Goal: Task Accomplishment & Management: Complete application form

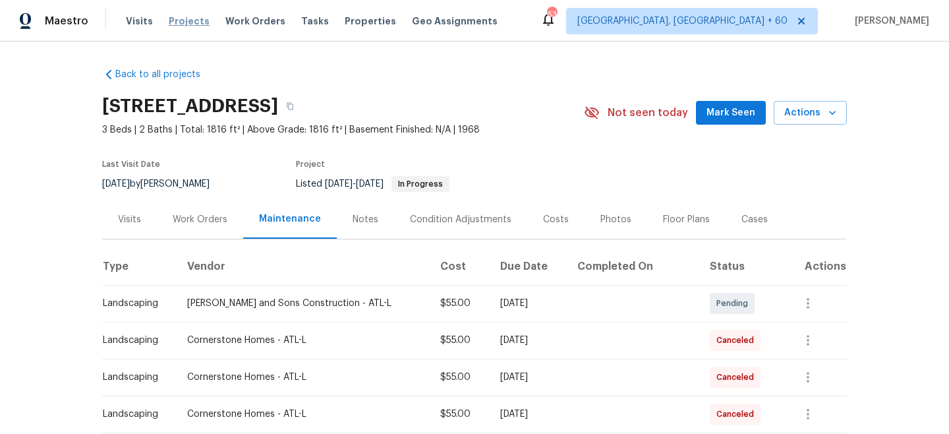
scroll to position [115, 0]
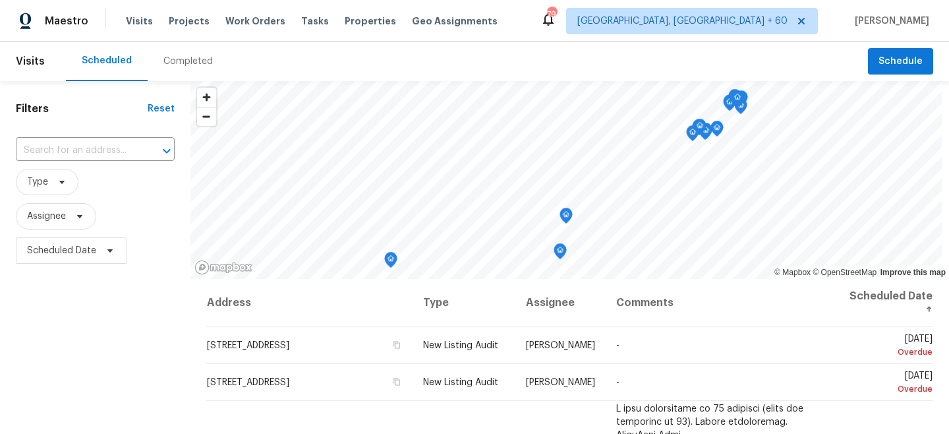
drag, startPoint x: 233, startPoint y: 16, endPoint x: 393, endPoint y: 38, distance: 162.2
click at [233, 16] on span "Work Orders" at bounding box center [255, 20] width 60 height 13
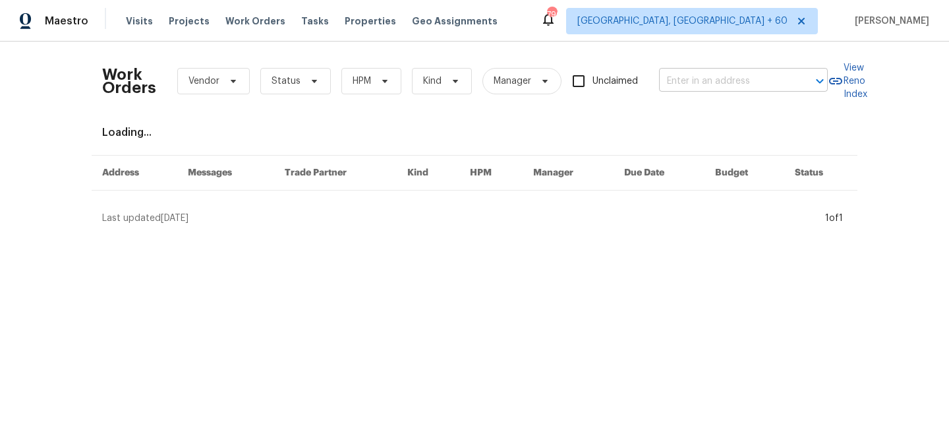
click at [688, 86] on input "text" at bounding box center [725, 81] width 132 height 20
paste input "[STREET_ADDRESS]"
type input "[STREET_ADDRESS]"
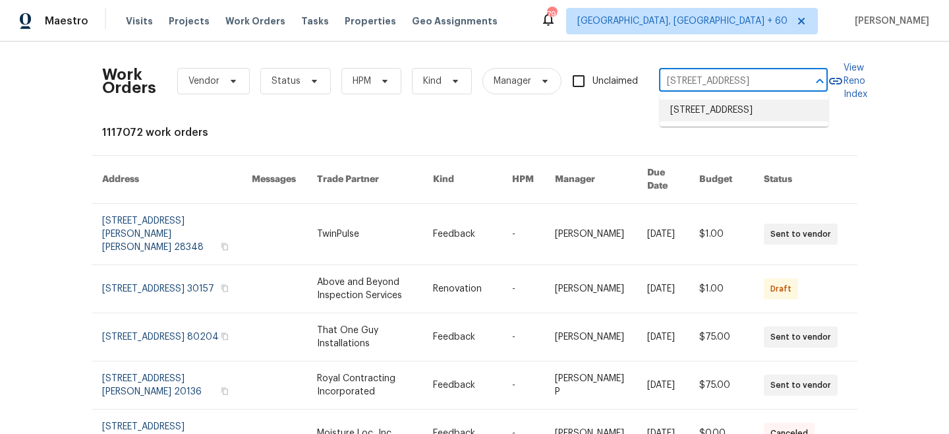
click at [745, 111] on li "[STREET_ADDRESS]" at bounding box center [744, 111] width 169 height 22
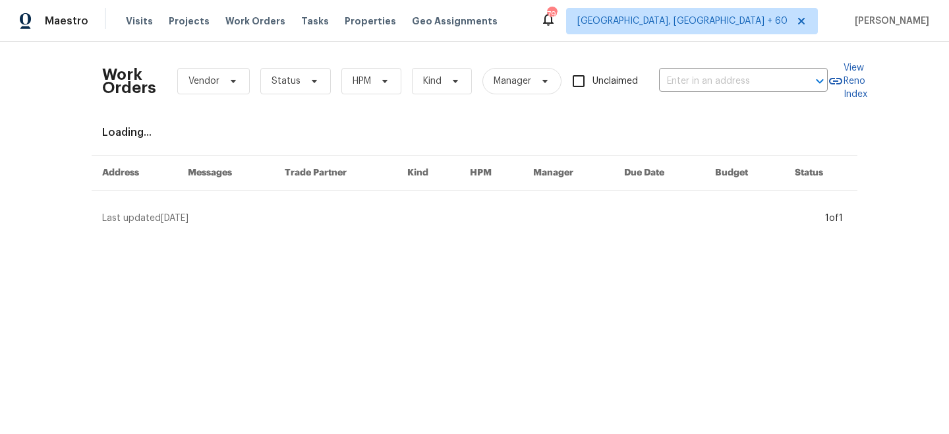
type input "[STREET_ADDRESS]"
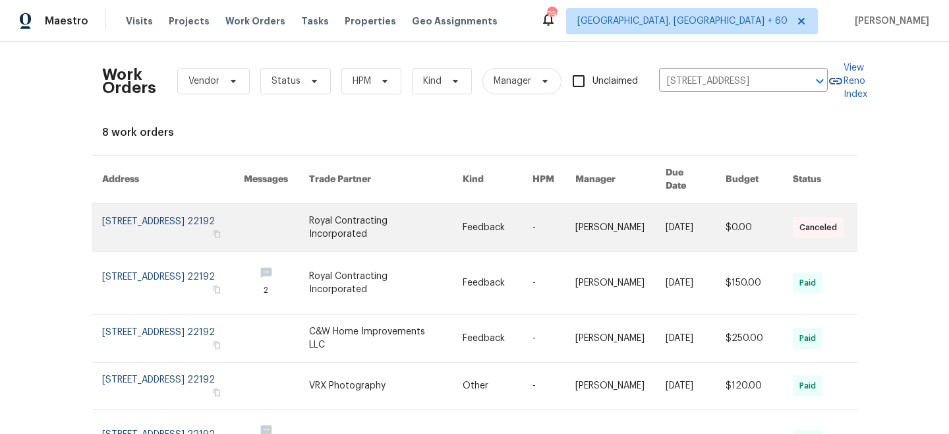
click at [433, 211] on link at bounding box center [386, 227] width 154 height 47
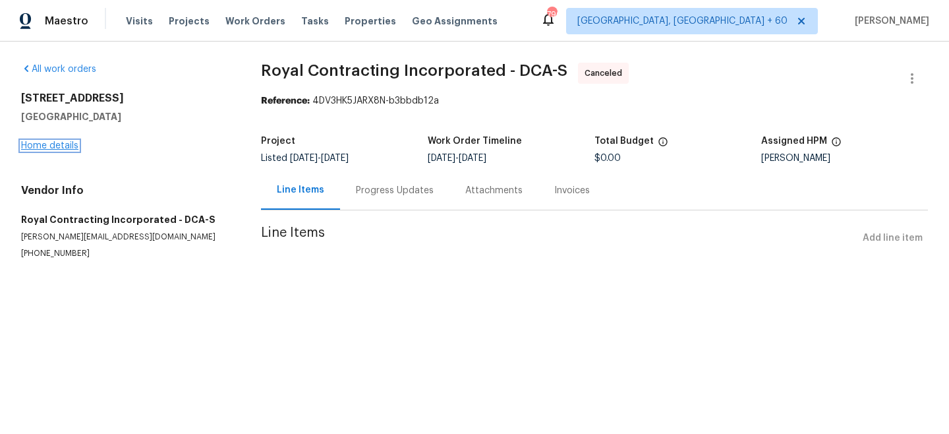
click at [43, 146] on link "Home details" at bounding box center [49, 145] width 57 height 9
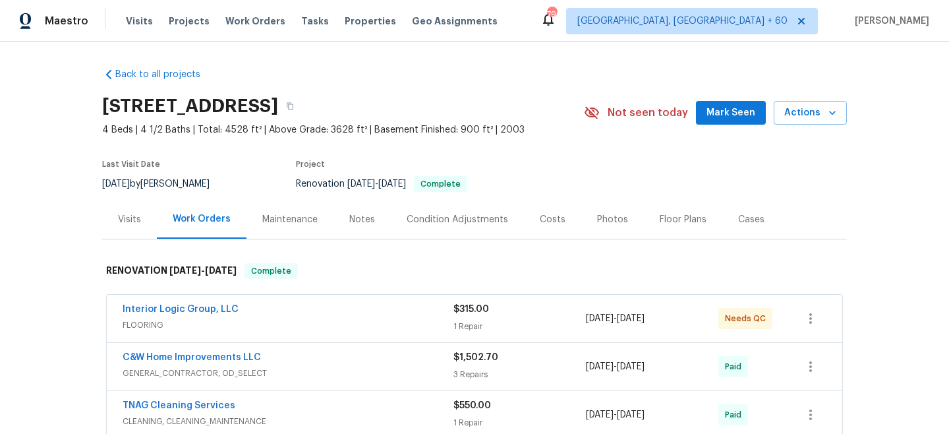
scroll to position [614, 0]
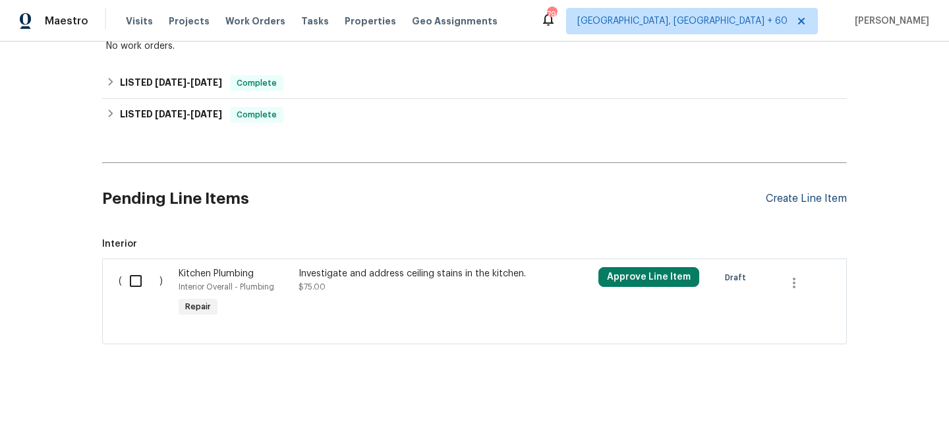
click at [791, 194] on div "Create Line Item" at bounding box center [806, 198] width 81 height 13
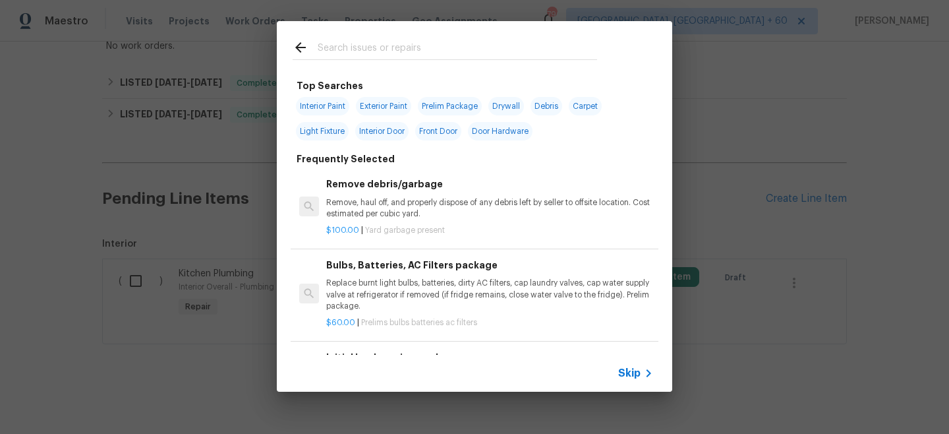
click at [635, 376] on span "Skip" at bounding box center [629, 372] width 22 height 13
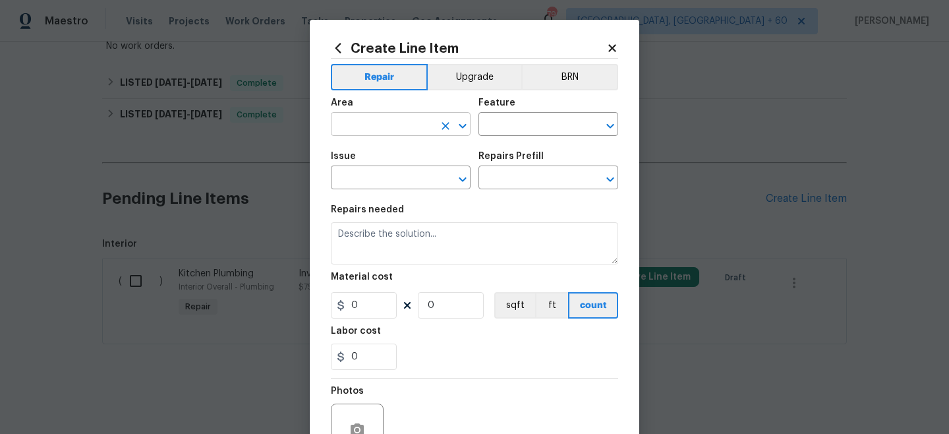
click at [415, 130] on input "text" at bounding box center [382, 125] width 103 height 20
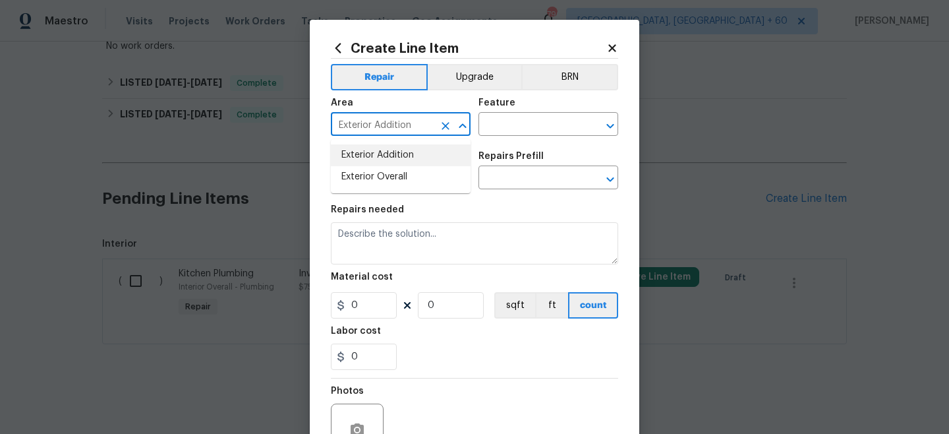
type input "Exterior Addition"
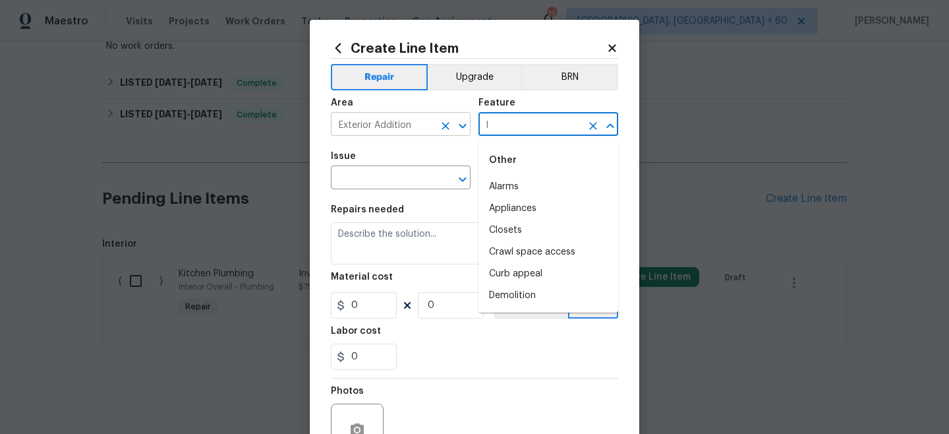
type input "l"
click at [382, 115] on input "Exterior Addition" at bounding box center [382, 125] width 103 height 20
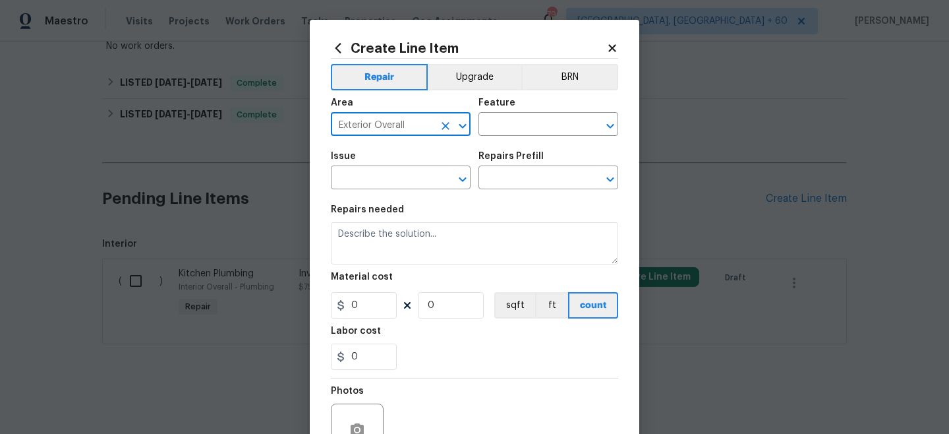
type input "Exterior Overall"
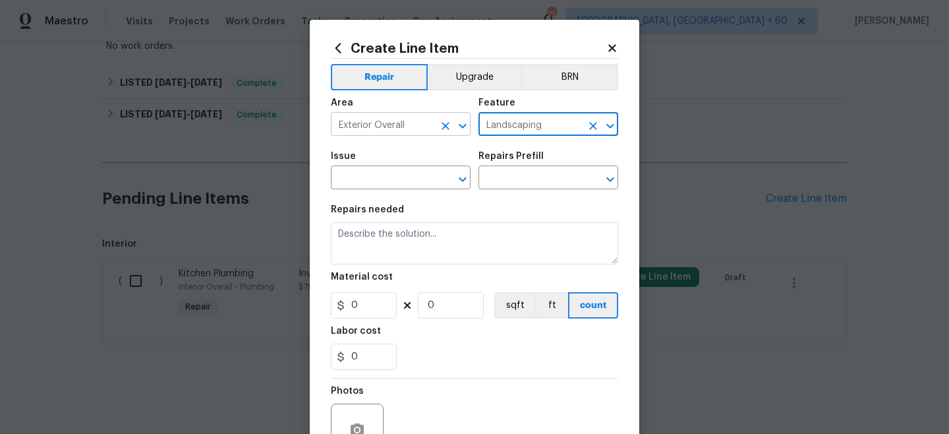
type input "Landscaping"
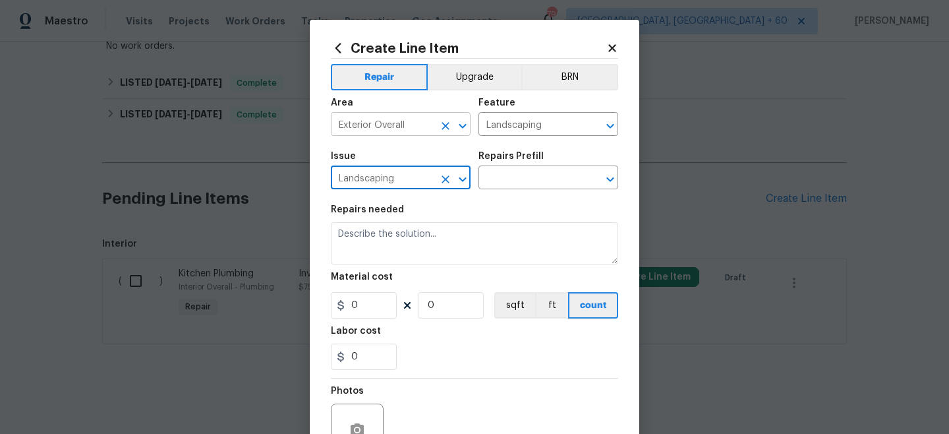
type input "Landscaping"
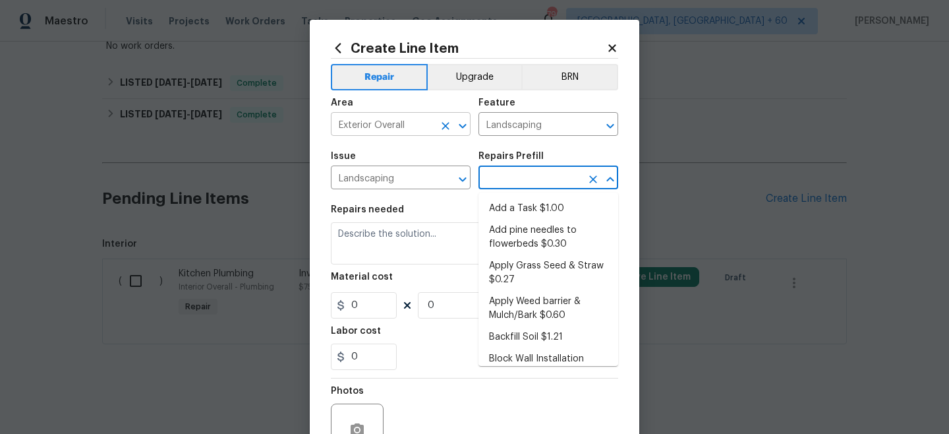
type input "Add a Task $1.00"
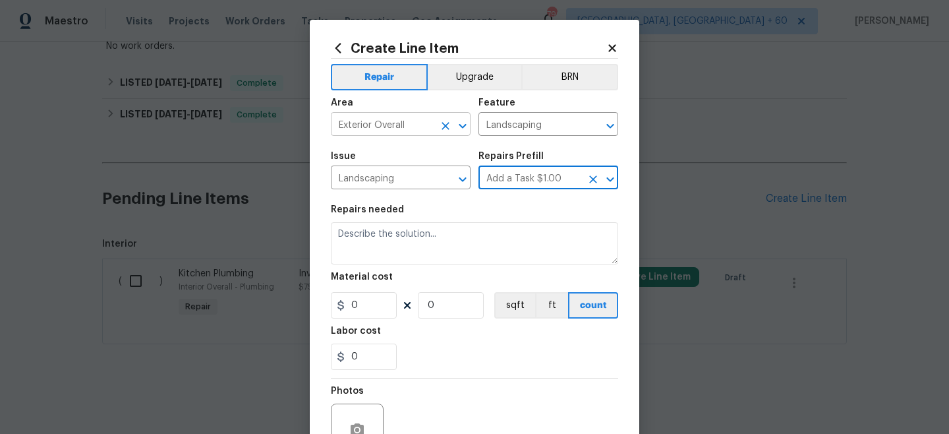
type textarea "HPM to detail"
type input "1"
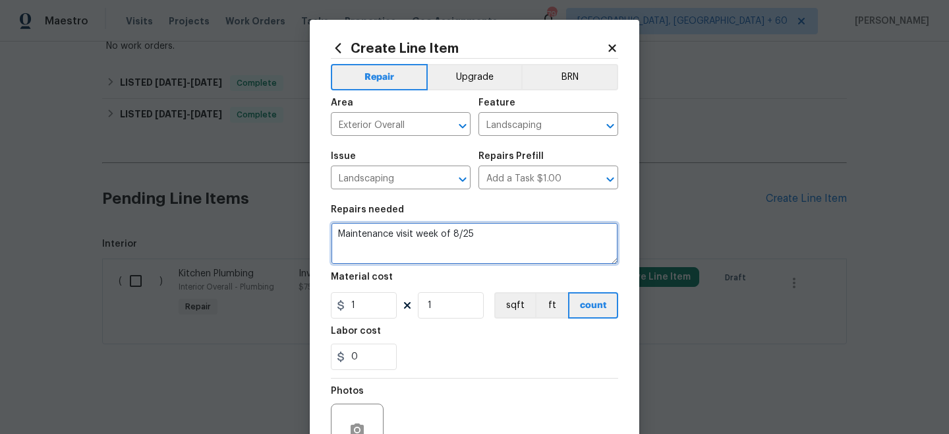
type textarea "Maintenance visit week of 8/25"
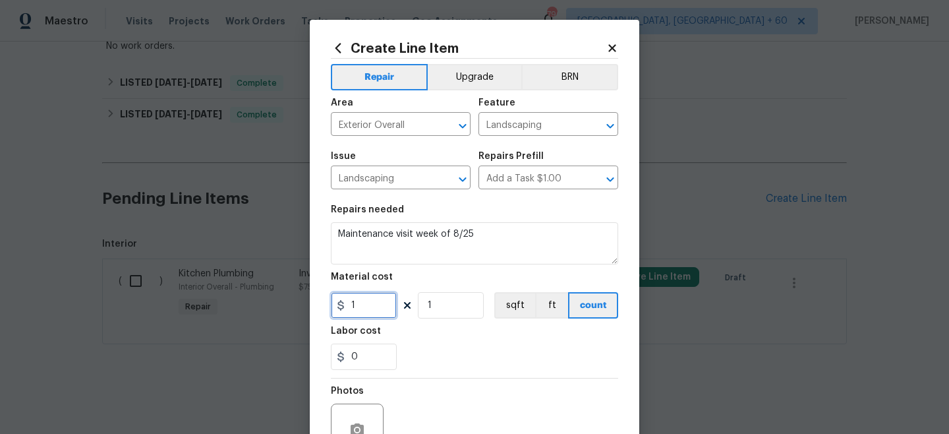
click at [366, 306] on input "1" at bounding box center [364, 305] width 66 height 26
type input "75"
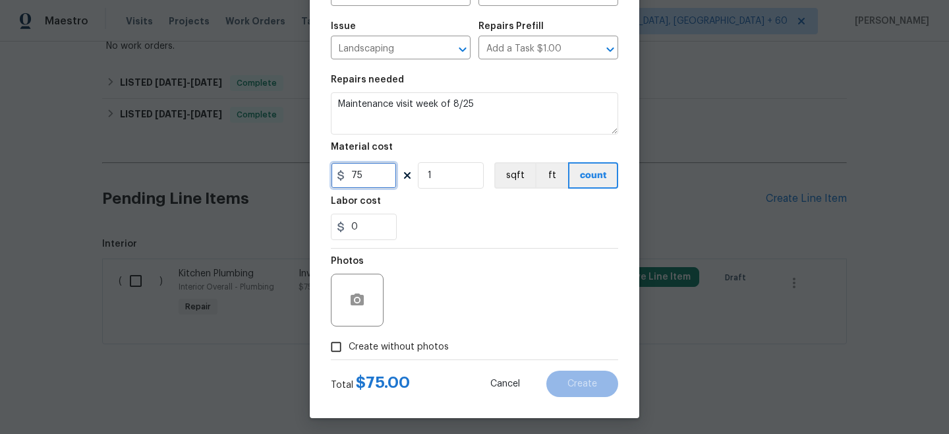
scroll to position [134, 0]
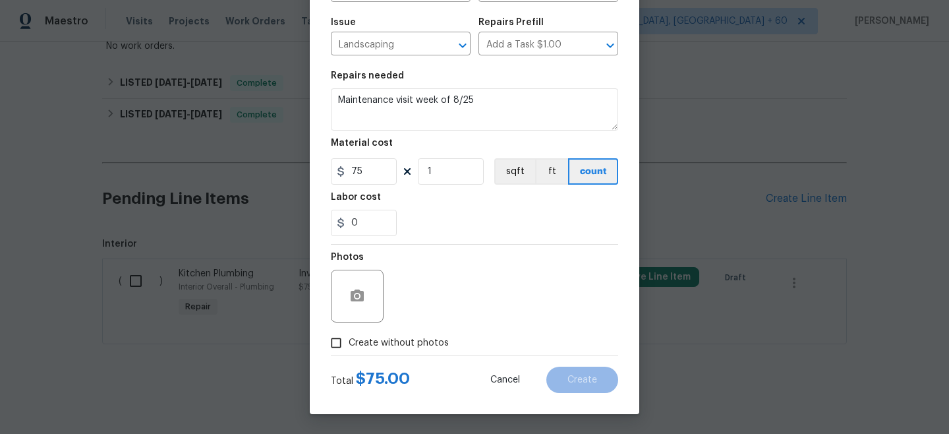
click at [385, 345] on span "Create without photos" at bounding box center [399, 343] width 100 height 14
click at [349, 345] on input "Create without photos" at bounding box center [336, 342] width 25 height 25
checkbox input "true"
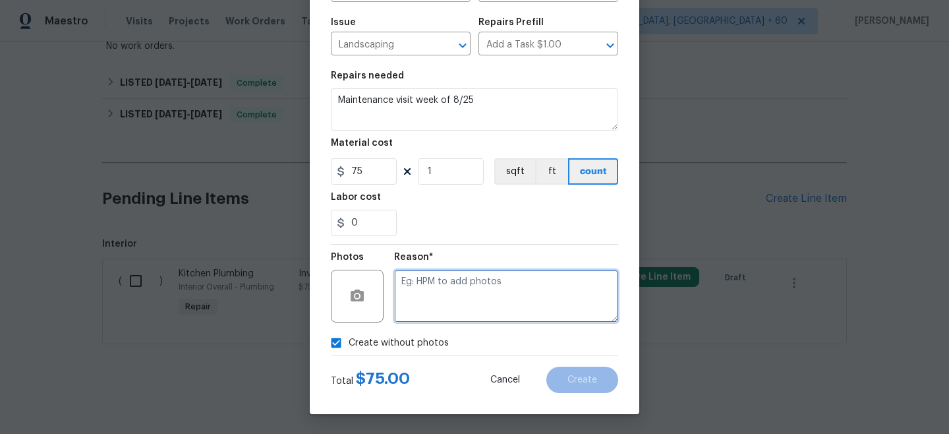
click at [447, 312] on textarea at bounding box center [506, 296] width 224 height 53
type textarea "/"
type textarea "n/a"
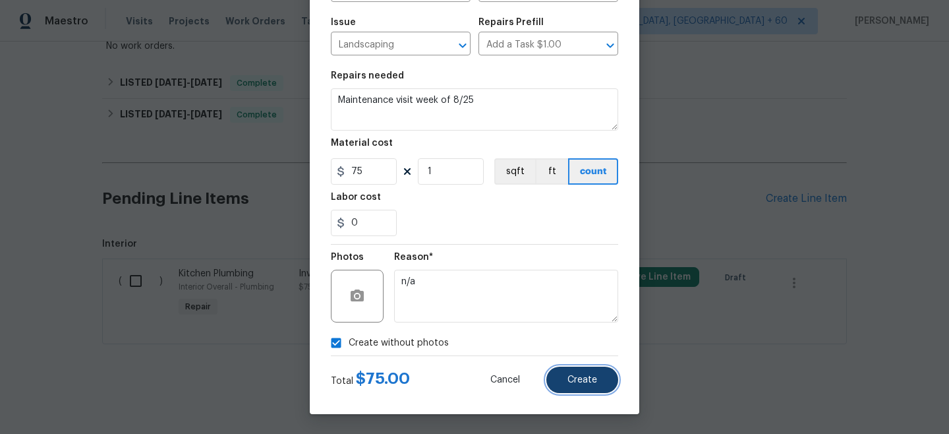
click at [574, 378] on span "Create" at bounding box center [582, 380] width 30 height 10
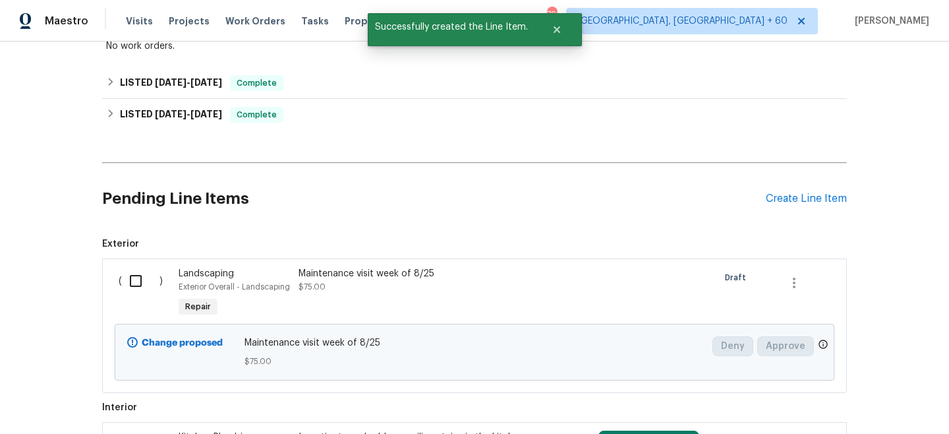
click at [138, 290] on input "checkbox" at bounding box center [141, 281] width 38 height 28
checkbox input "true"
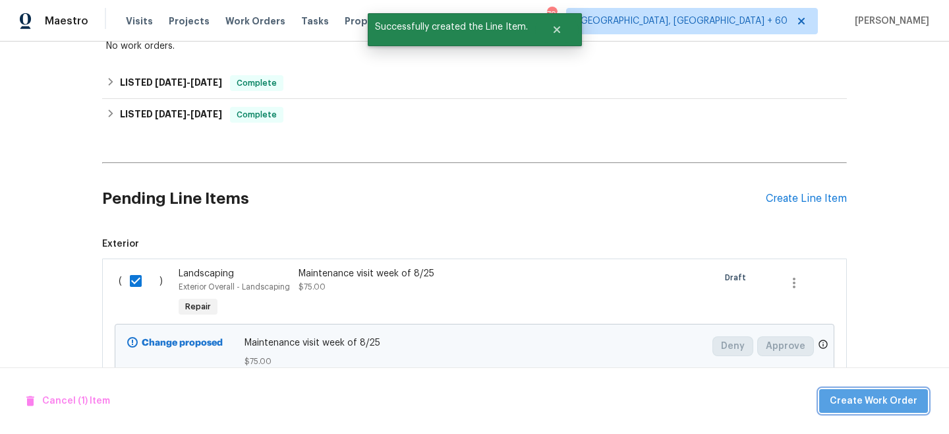
click at [880, 389] on button "Create Work Order" at bounding box center [873, 401] width 109 height 24
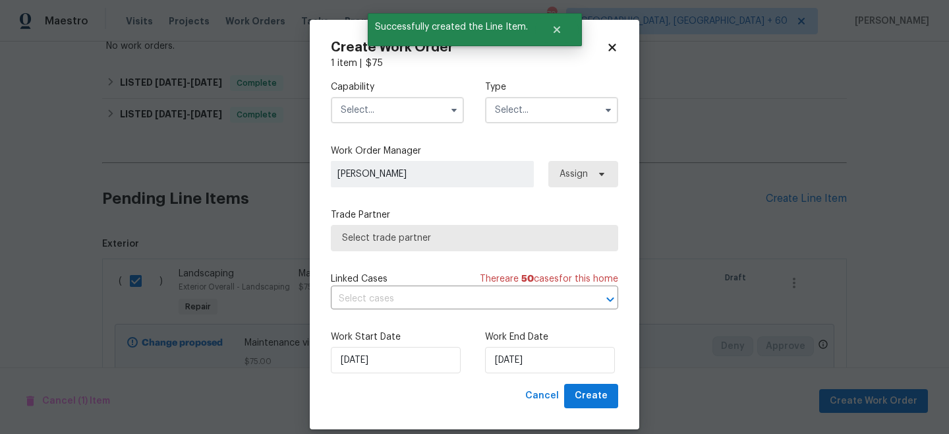
click at [503, 112] on input "text" at bounding box center [551, 110] width 133 height 26
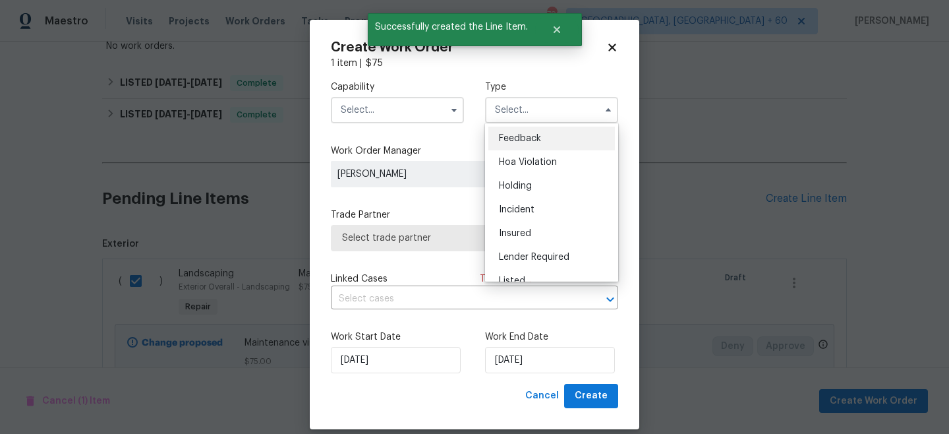
click at [537, 273] on div "Listed" at bounding box center [551, 281] width 127 height 24
type input "Listed"
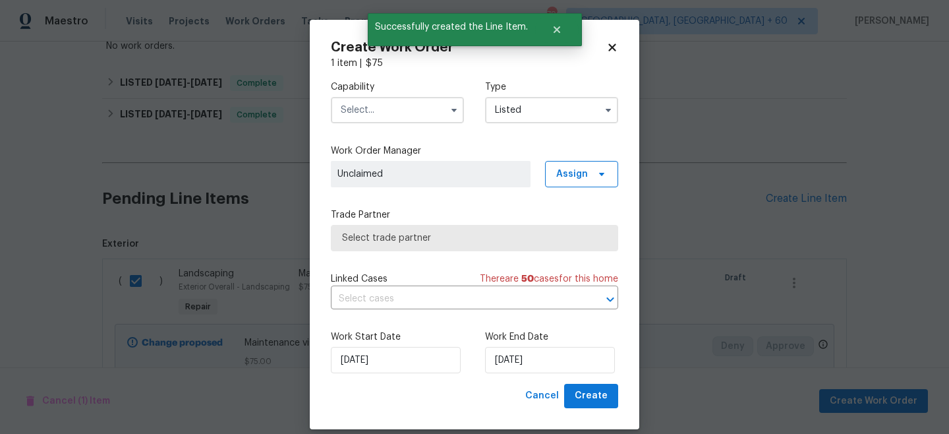
click at [399, 91] on label "Capability" at bounding box center [397, 86] width 133 height 13
click at [399, 100] on input "text" at bounding box center [397, 110] width 133 height 26
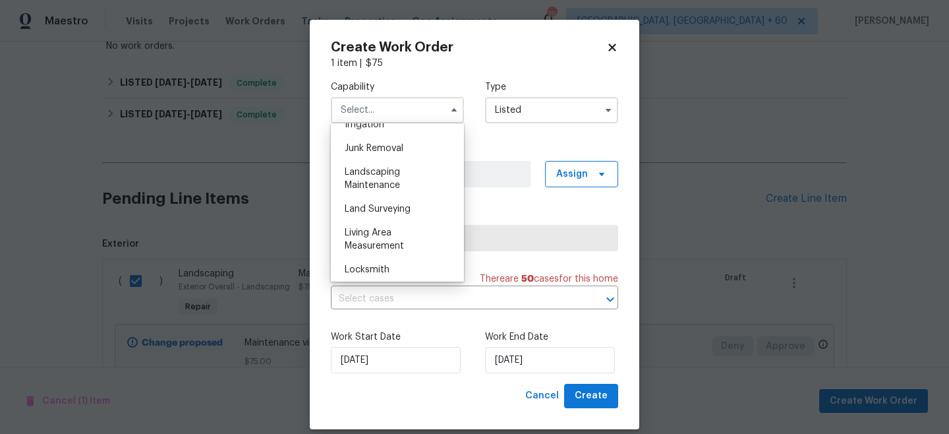
scroll to position [844, 0]
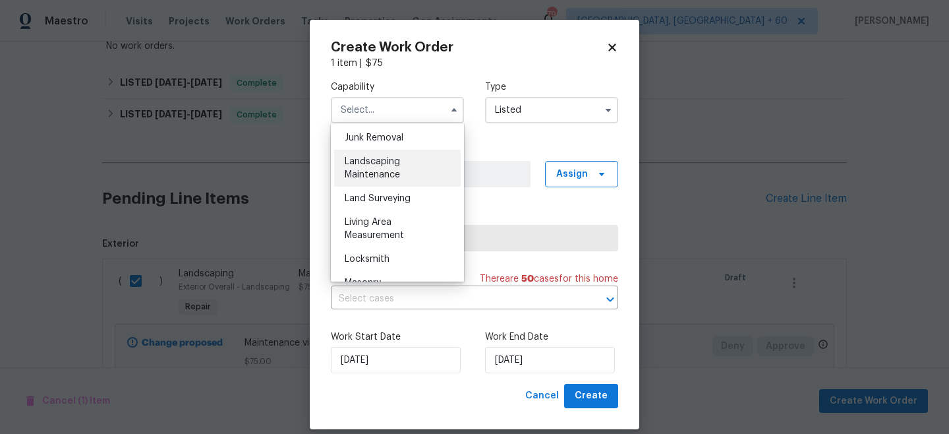
click at [393, 170] on span "Landscaping Maintenance" at bounding box center [372, 168] width 55 height 22
type input "Landscaping Maintenance"
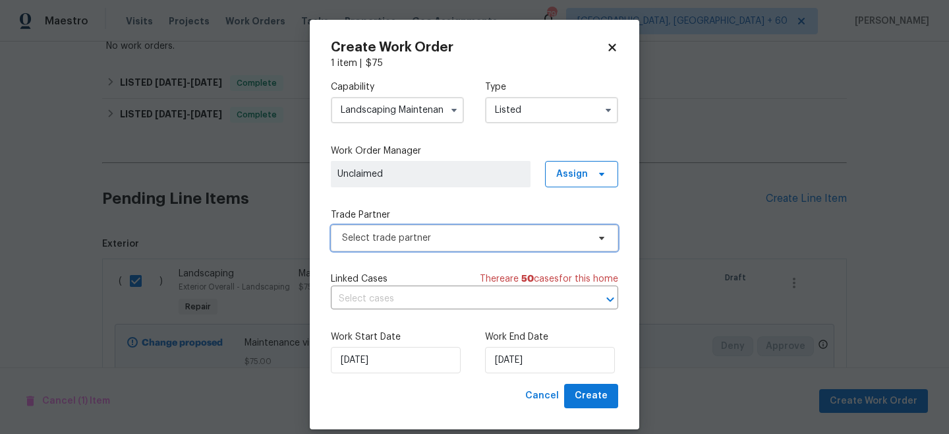
click at [416, 244] on span "Select trade partner" at bounding box center [465, 237] width 246 height 13
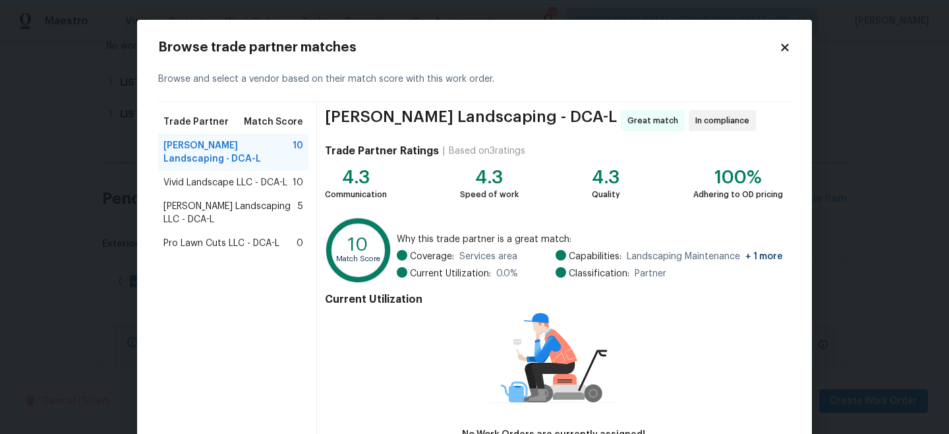
scroll to position [92, 0]
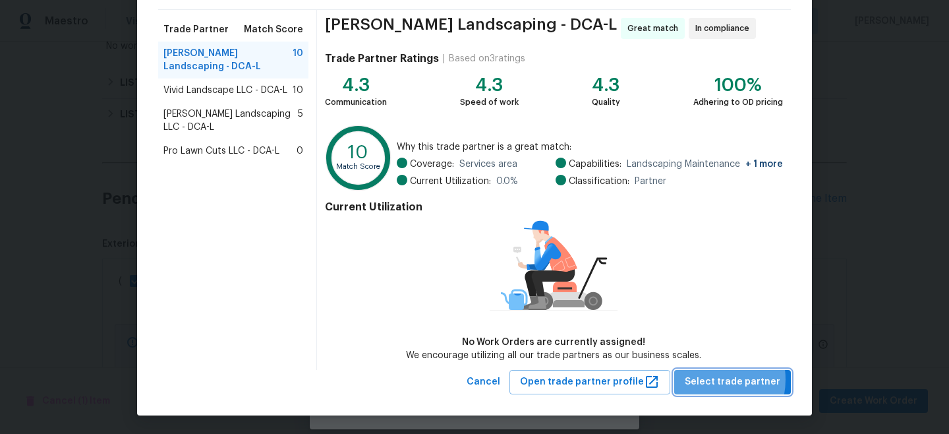
click at [716, 378] on span "Select trade partner" at bounding box center [733, 382] width 96 height 16
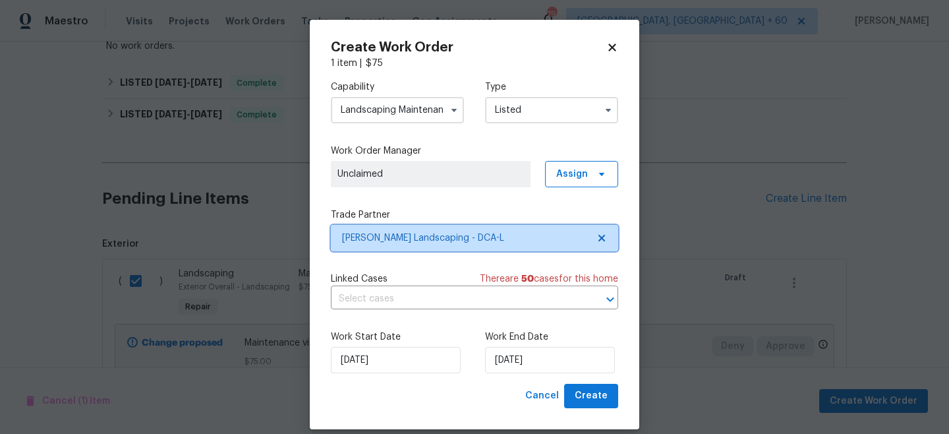
scroll to position [0, 0]
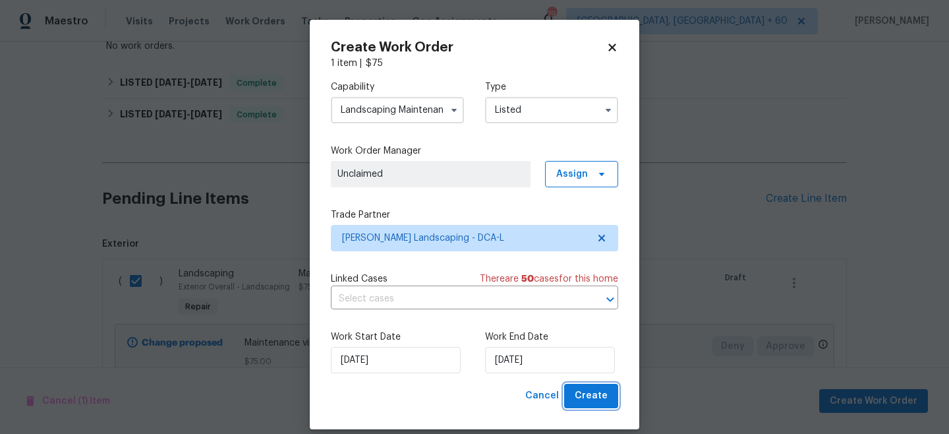
click at [595, 403] on span "Create" at bounding box center [591, 395] width 33 height 16
checkbox input "false"
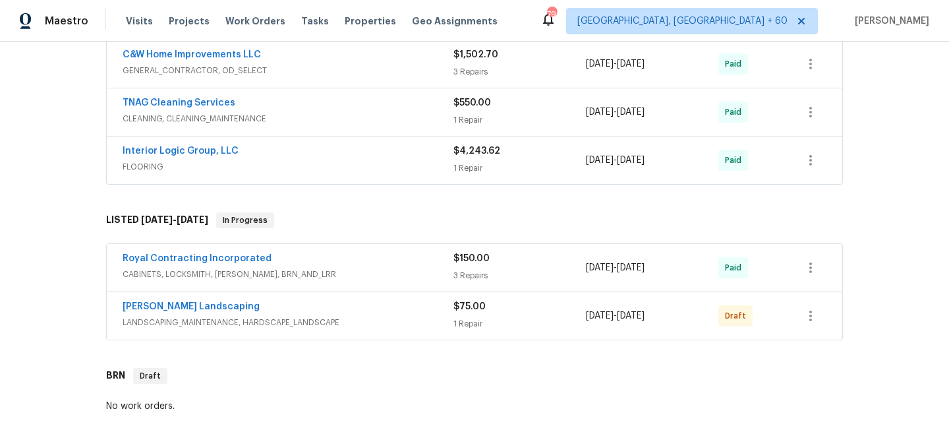
scroll to position [302, 0]
click at [818, 309] on button "button" at bounding box center [811, 316] width 32 height 32
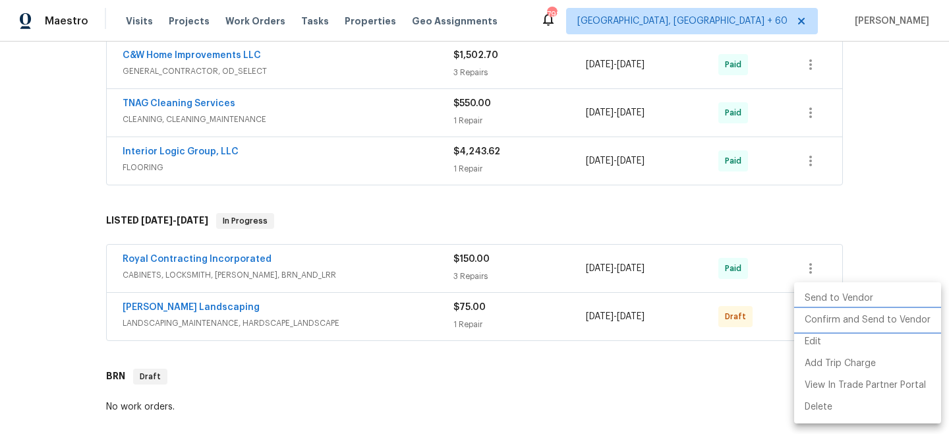
click at [864, 326] on li "Confirm and Send to Vendor" at bounding box center [867, 320] width 147 height 22
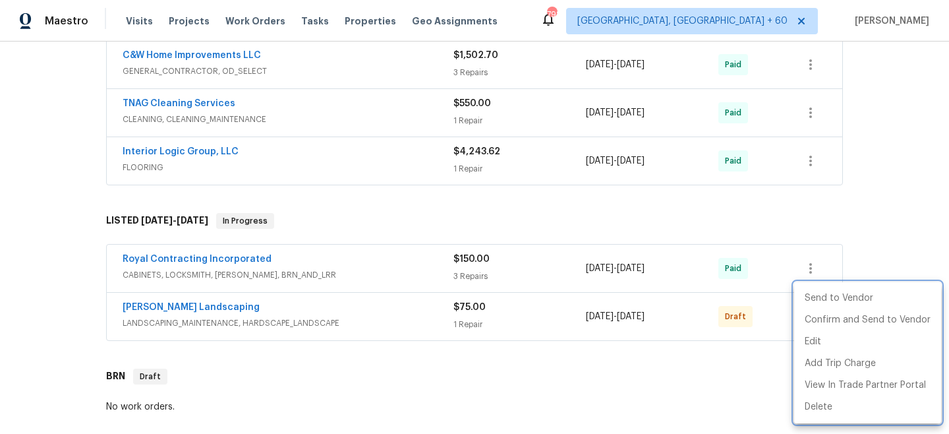
click at [887, 204] on div at bounding box center [474, 217] width 949 height 434
